Goal: Information Seeking & Learning: Learn about a topic

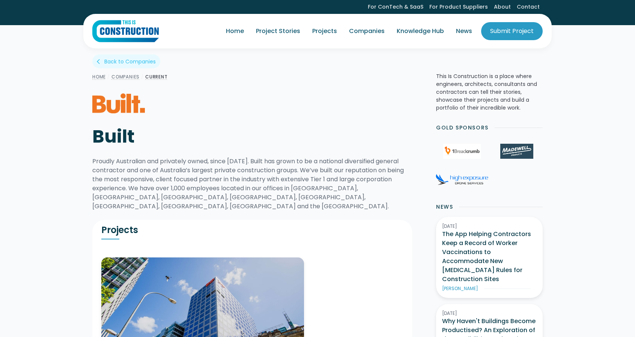
click at [186, 115] on div "Home / Companies / Current Built" at bounding box center [207, 111] width 231 height 78
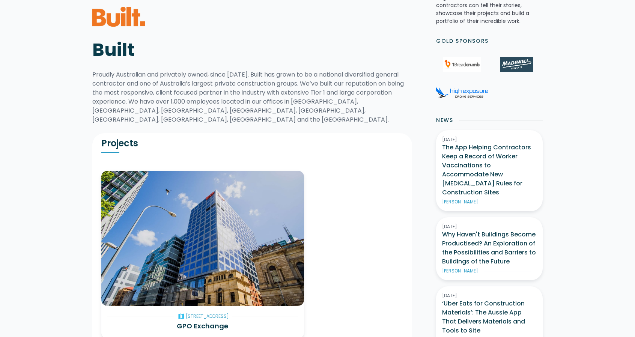
scroll to position [75, 0]
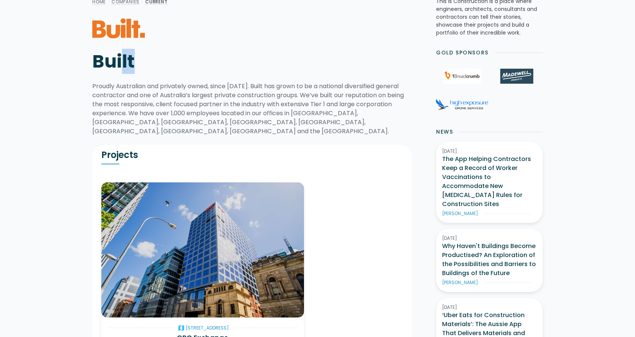
drag, startPoint x: 119, startPoint y: 66, endPoint x: 161, endPoint y: 73, distance: 42.3
click at [159, 73] on div "Home / Companies / Current Built" at bounding box center [207, 36] width 231 height 78
click at [187, 86] on div "Proudly Australian and privately owned, since 1998. Built has grown to be a nat…" at bounding box center [252, 109] width 320 height 54
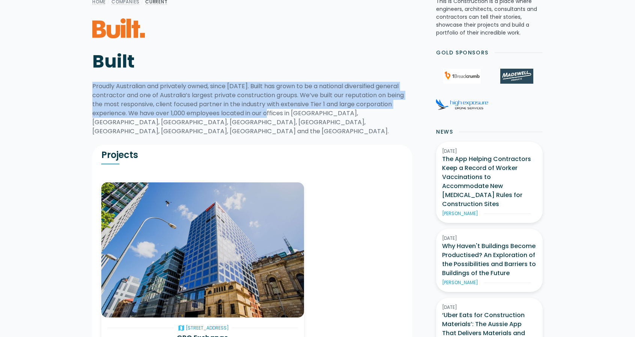
drag, startPoint x: 220, startPoint y: 81, endPoint x: 273, endPoint y: 112, distance: 62.1
click at [273, 112] on div "Home / Companies / Current Built arrow_back_ios Back to Companies Proudly Austr…" at bounding box center [252, 66] width 320 height 139
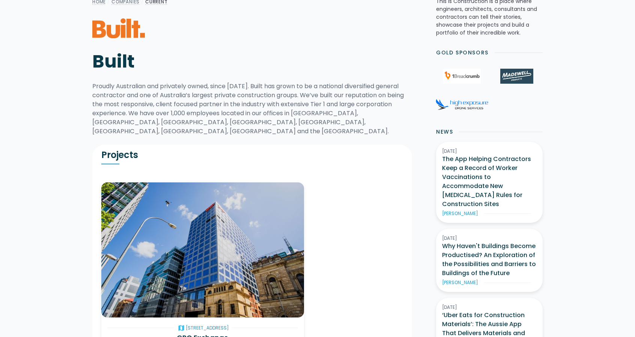
click at [279, 114] on div "Proudly Australian and privately owned, since 1998. Built has grown to be a nat…" at bounding box center [252, 109] width 320 height 54
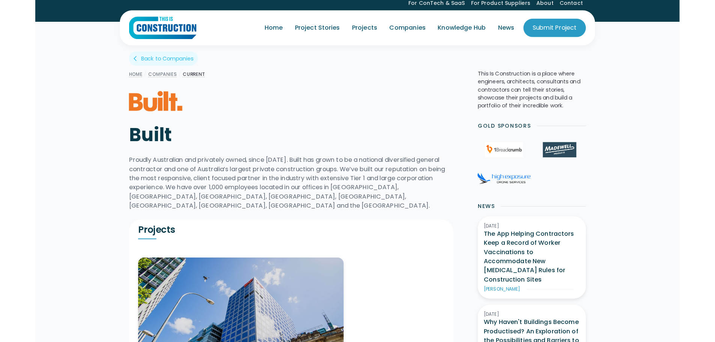
scroll to position [0, 0]
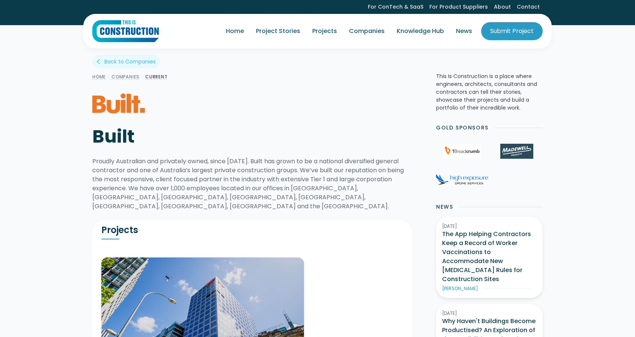
click at [116, 36] on img "home" at bounding box center [125, 31] width 66 height 23
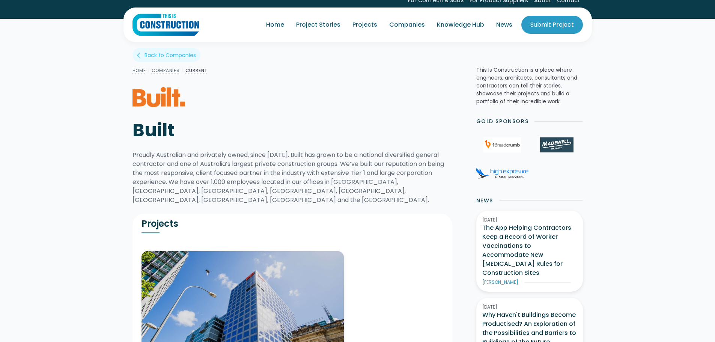
scroll to position [188, 0]
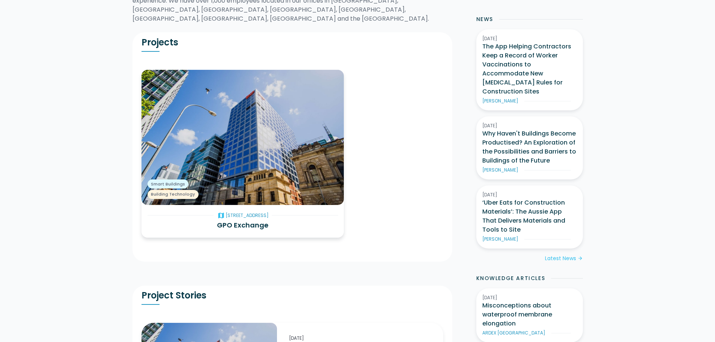
click at [257, 220] on h3 "GPO Exchange" at bounding box center [243, 225] width 191 height 10
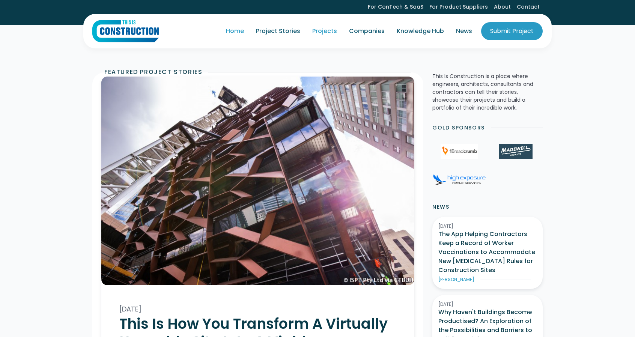
click at [324, 30] on link "Projects" at bounding box center [324, 31] width 37 height 21
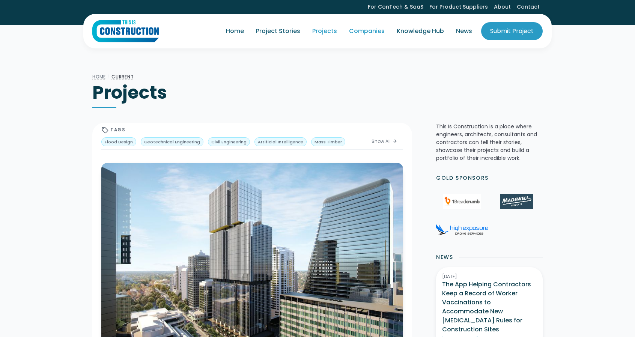
click at [367, 35] on link "Companies" at bounding box center [367, 31] width 48 height 21
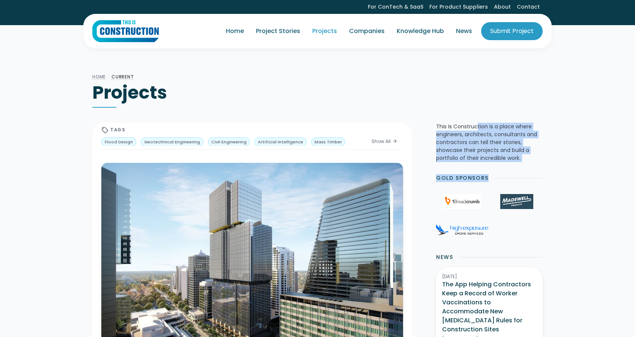
drag, startPoint x: 478, startPoint y: 122, endPoint x: 527, endPoint y: 166, distance: 65.4
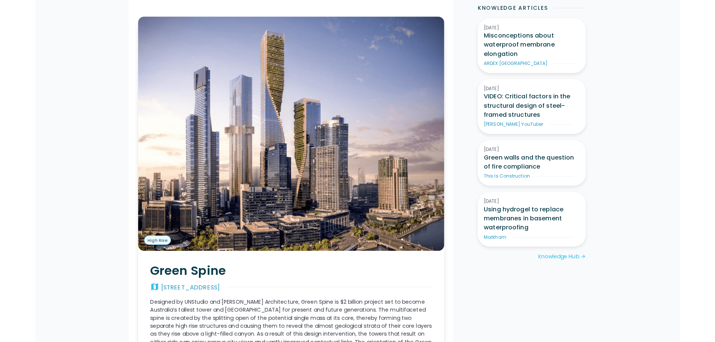
scroll to position [563, 0]
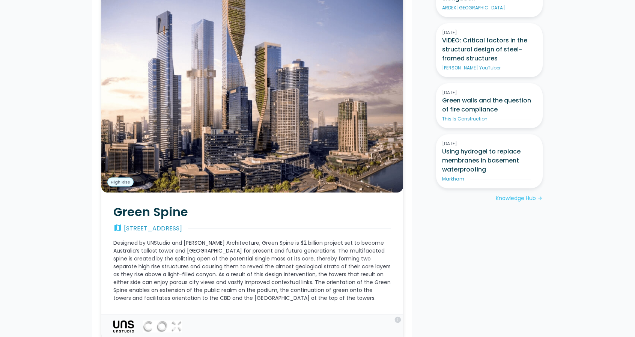
click at [217, 145] on img at bounding box center [252, 77] width 302 height 231
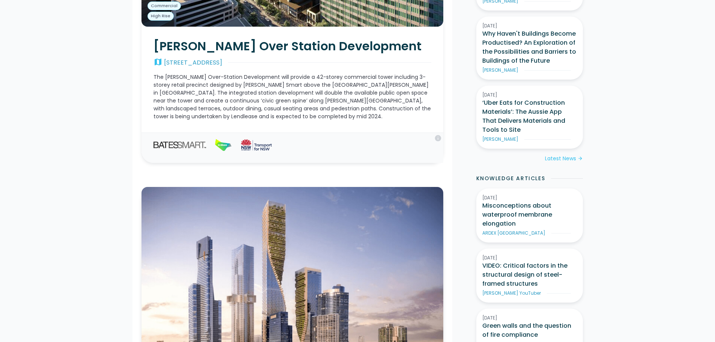
scroll to position [150, 0]
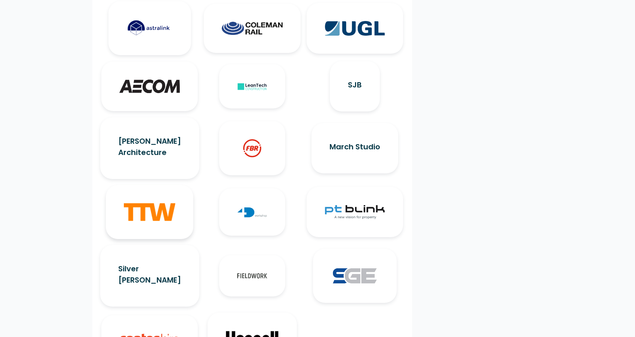
scroll to position [1051, 0]
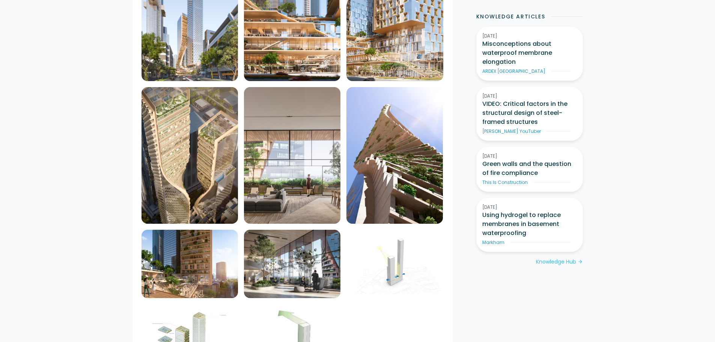
scroll to position [451, 0]
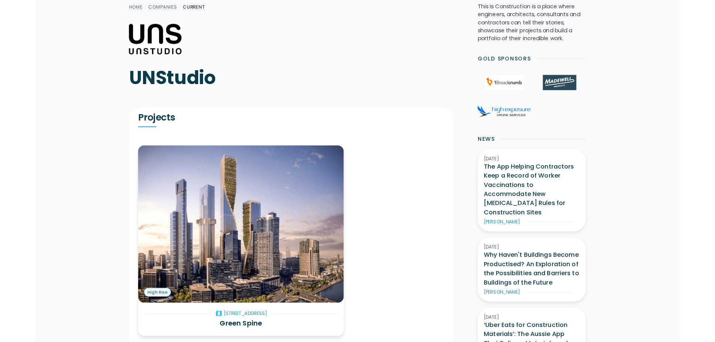
scroll to position [38, 0]
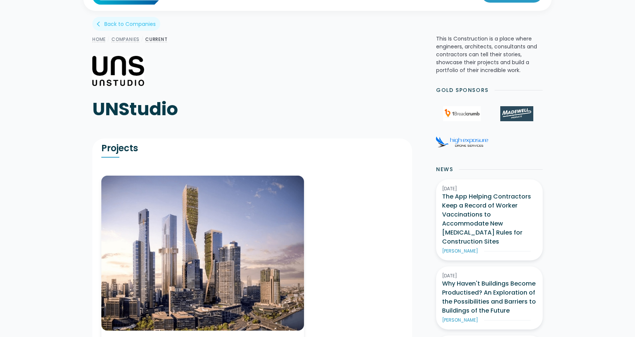
click at [122, 112] on h1 "UNStudio" at bounding box center [207, 109] width 231 height 23
click at [122, 111] on h1 "UNStudio" at bounding box center [207, 109] width 231 height 23
click at [121, 110] on h1 "UNStudio" at bounding box center [207, 109] width 231 height 23
copy h1 "UNStudio"
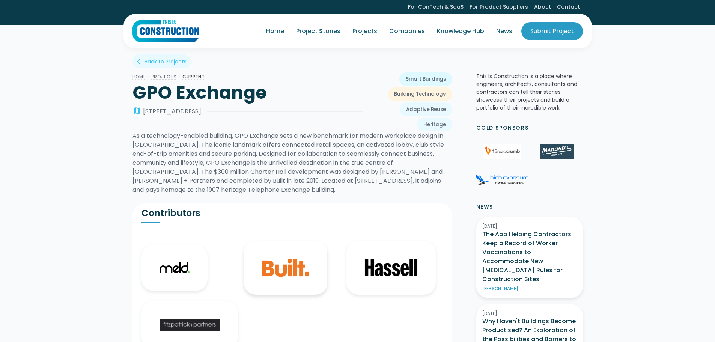
click at [272, 271] on img at bounding box center [285, 268] width 47 height 18
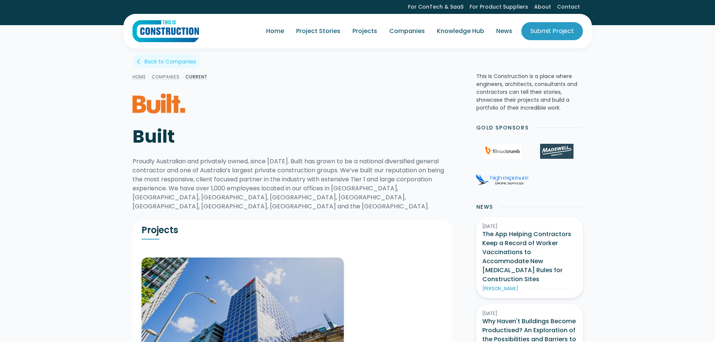
click at [166, 110] on img at bounding box center [159, 103] width 53 height 20
click at [157, 106] on img at bounding box center [159, 103] width 53 height 20
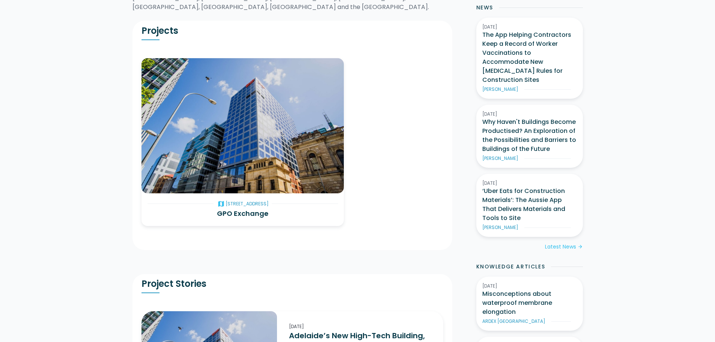
scroll to position [188, 0]
